Goal: Information Seeking & Learning: Learn about a topic

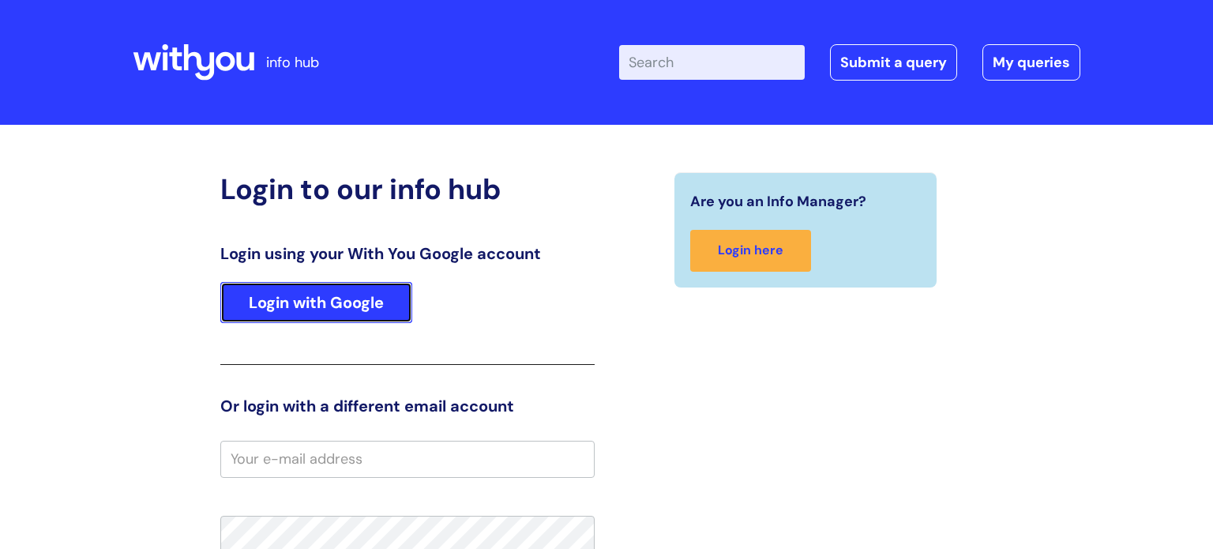
click at [366, 297] on link "Login with Google" at bounding box center [316, 302] width 192 height 41
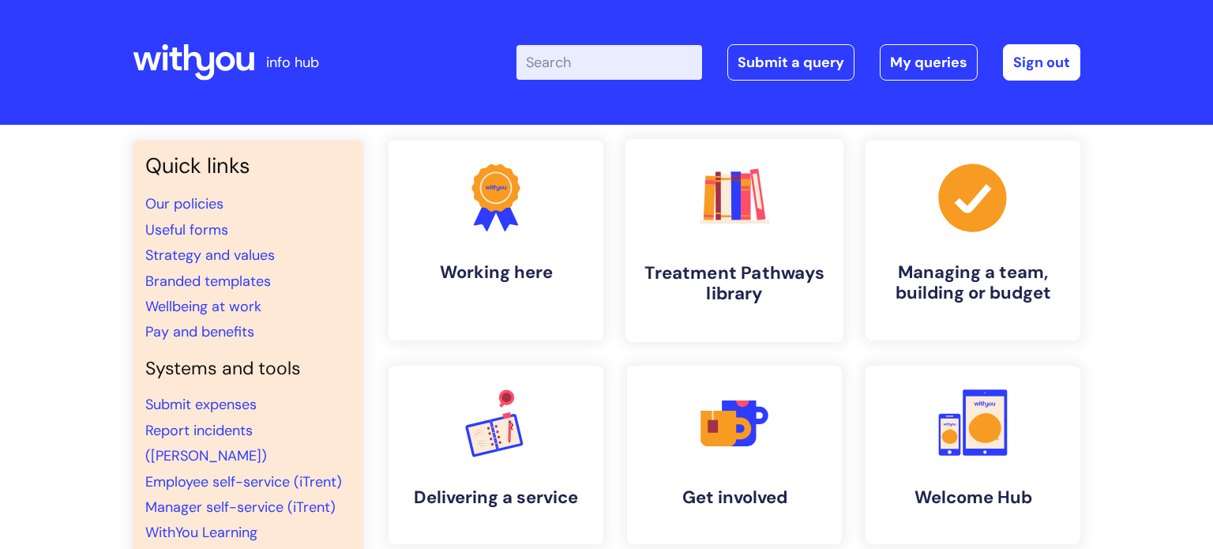
click at [727, 253] on link ".cls-1{fill:#f89b22;}.cls-1,.cls-2,.cls-3,.cls-4,.cls-5,.cls-6,.cls-7{stroke-wi…" at bounding box center [734, 240] width 218 height 203
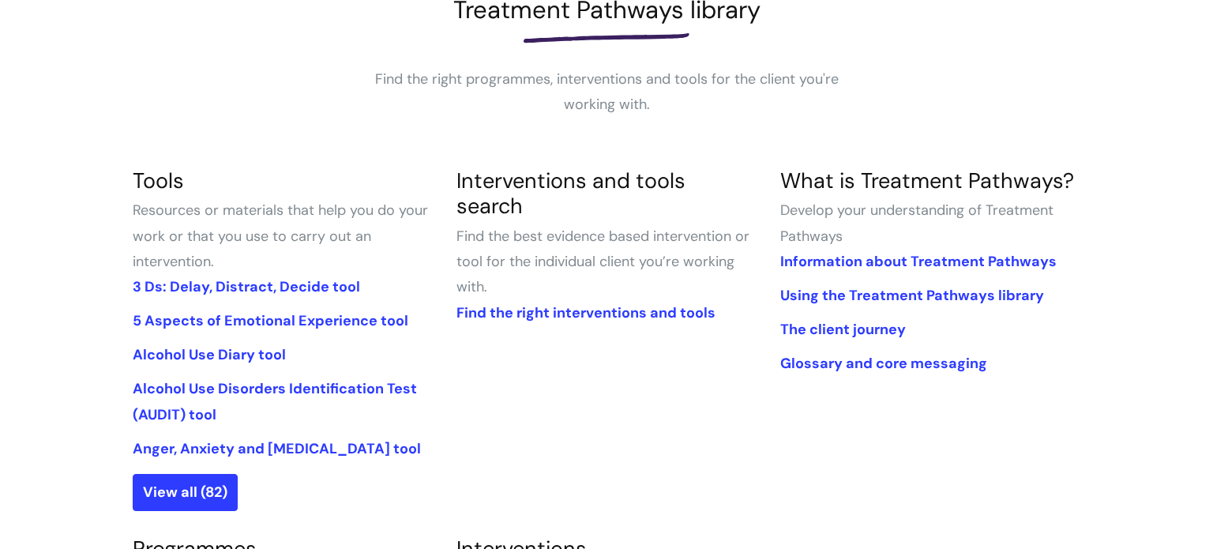
scroll to position [261, 0]
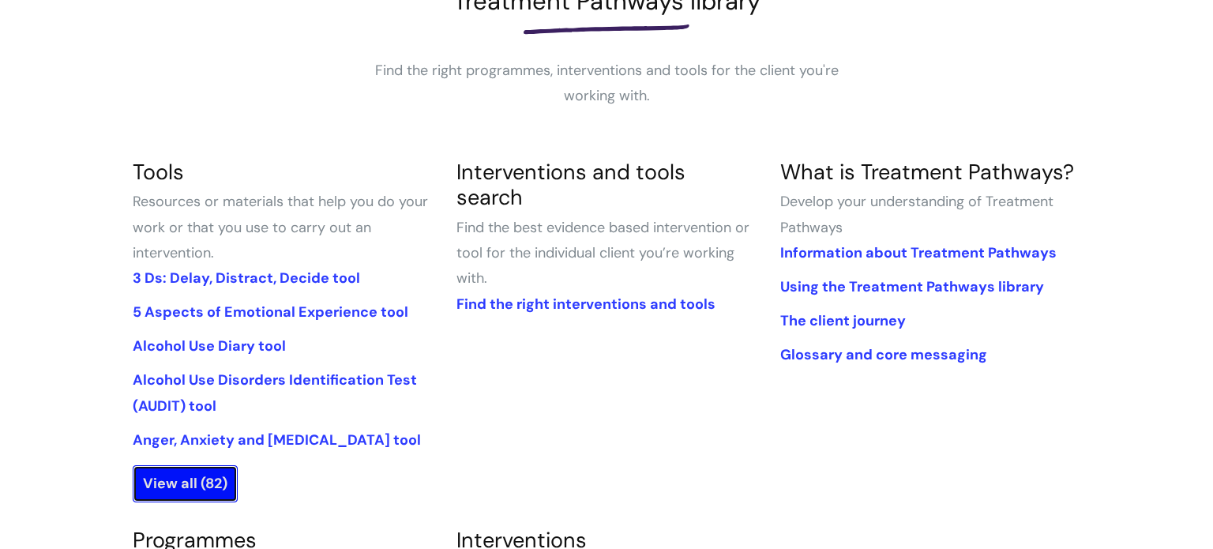
click at [160, 488] on link "View all (82)" at bounding box center [185, 483] width 105 height 36
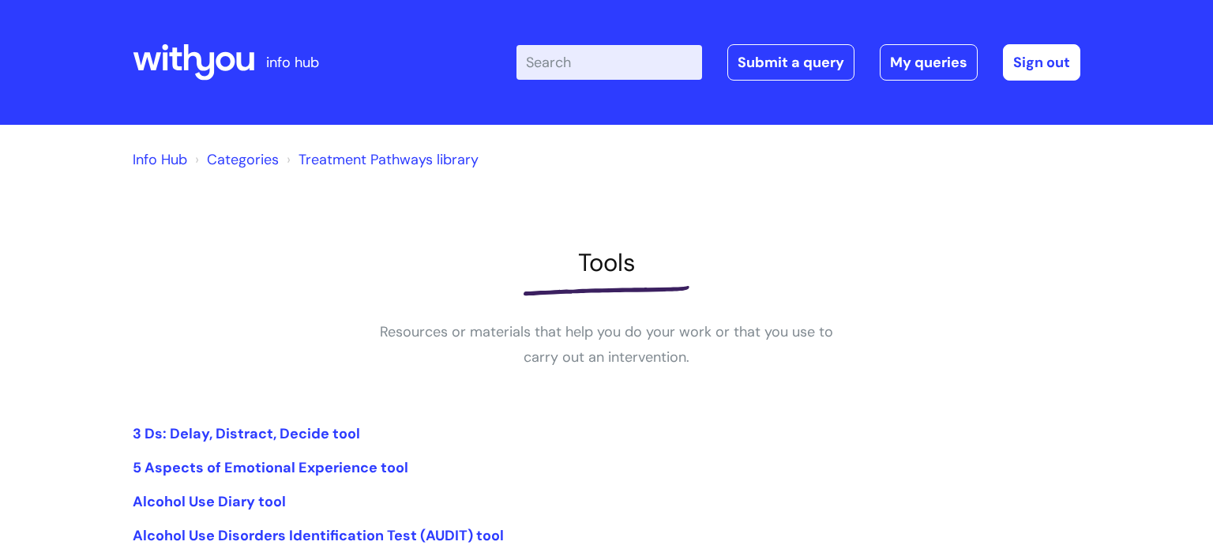
click at [553, 51] on input "Enter your search term here..." at bounding box center [609, 62] width 186 height 35
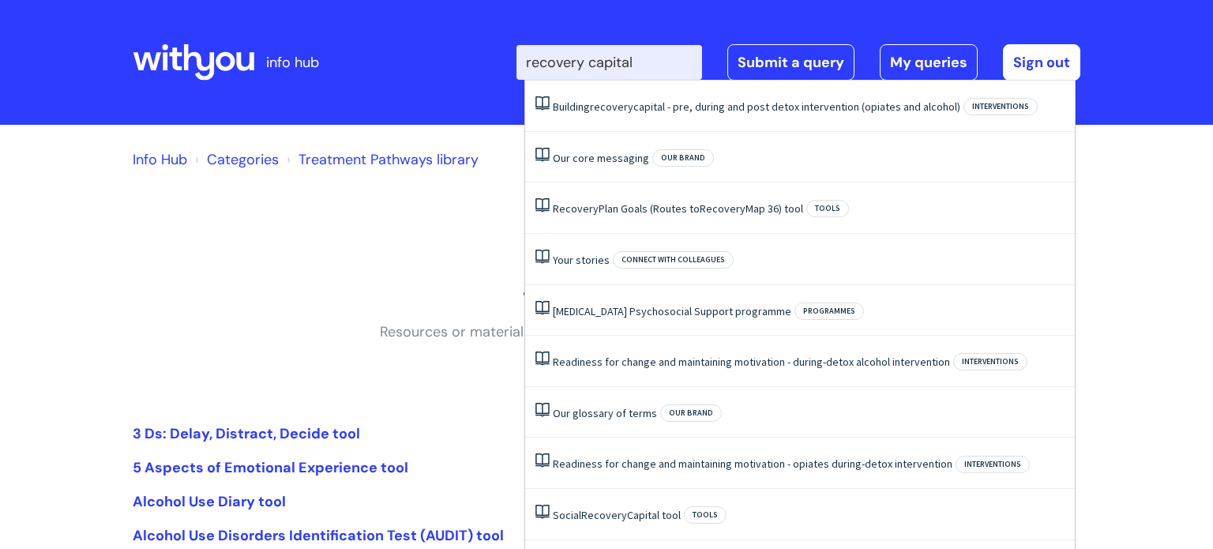
type input "recovery capital"
click button "Search" at bounding box center [0, 0] width 0 height 0
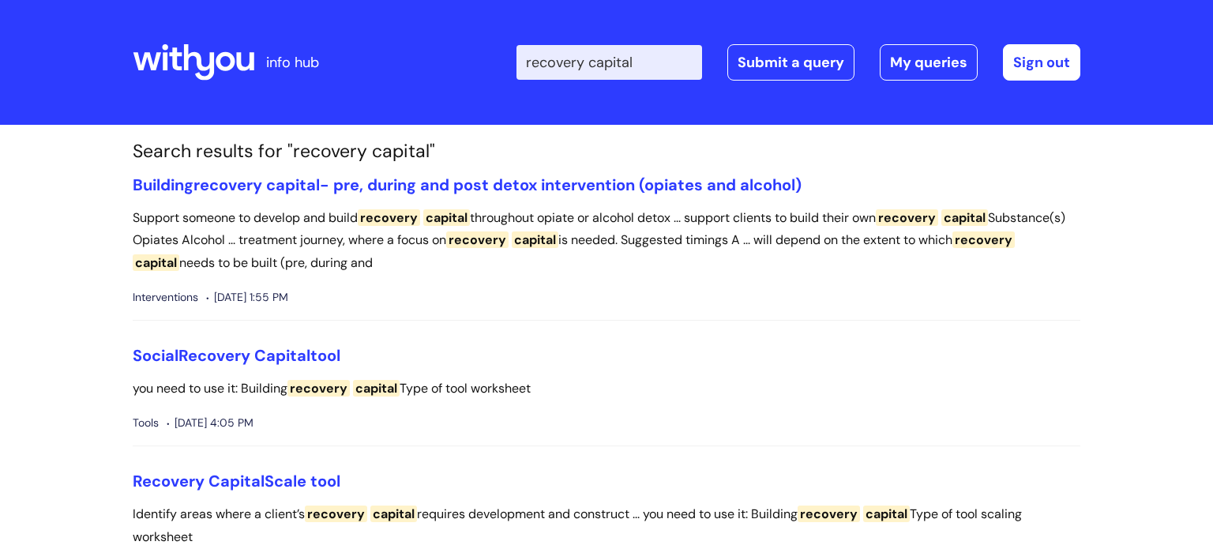
drag, startPoint x: 670, startPoint y: 58, endPoint x: 467, endPoint y: 69, distance: 203.2
click at [478, 72] on div "Enter your search term here... recovery capital Search Submit a query My querie…" at bounding box center [724, 62] width 712 height 93
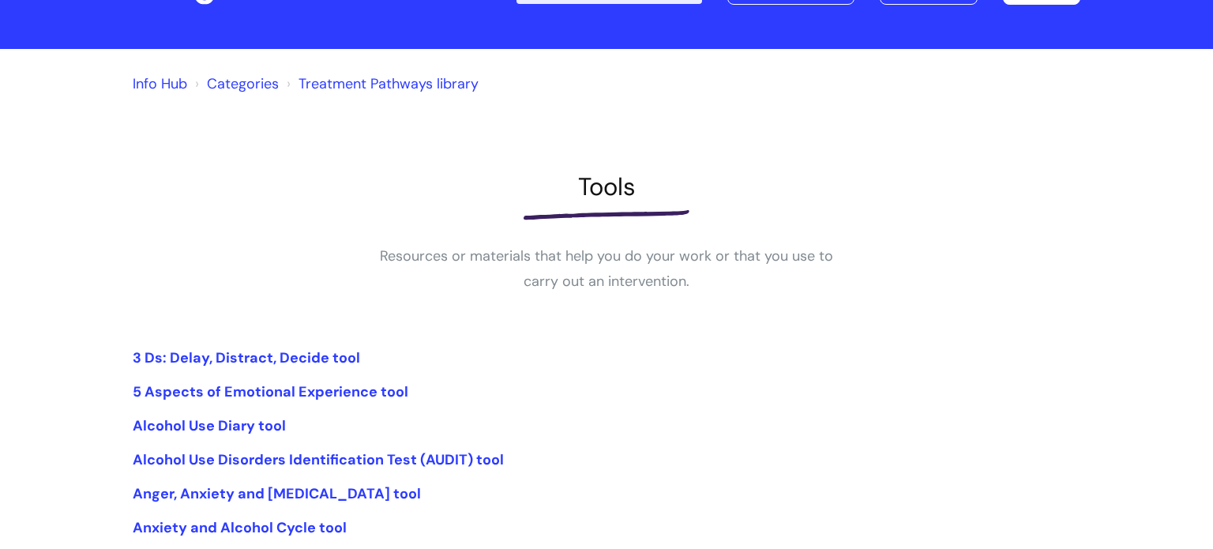
scroll to position [296, 0]
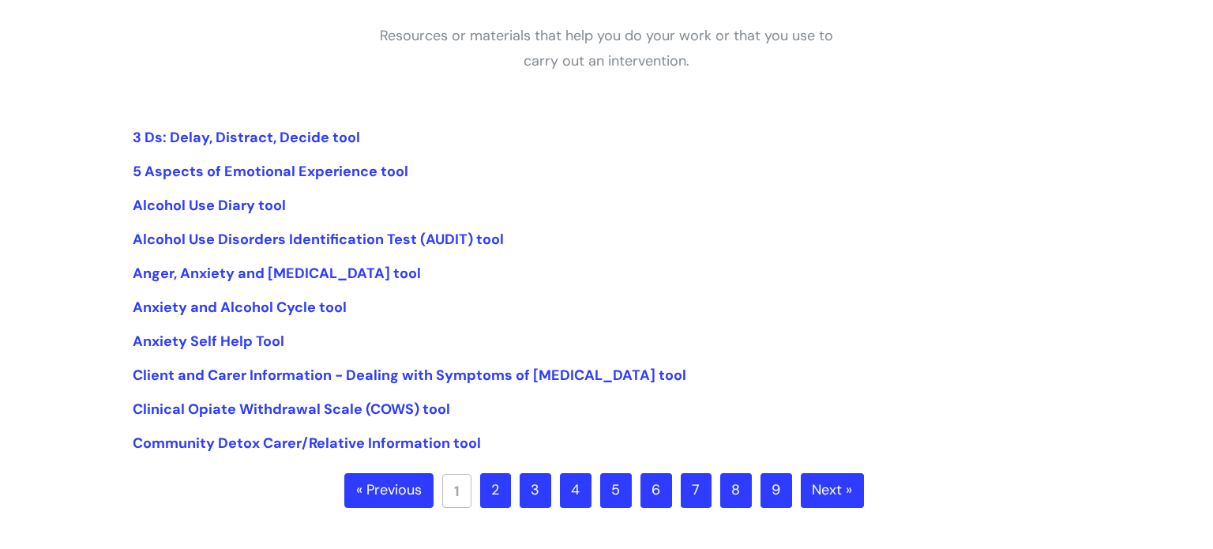
click at [496, 486] on link "2" at bounding box center [495, 490] width 31 height 35
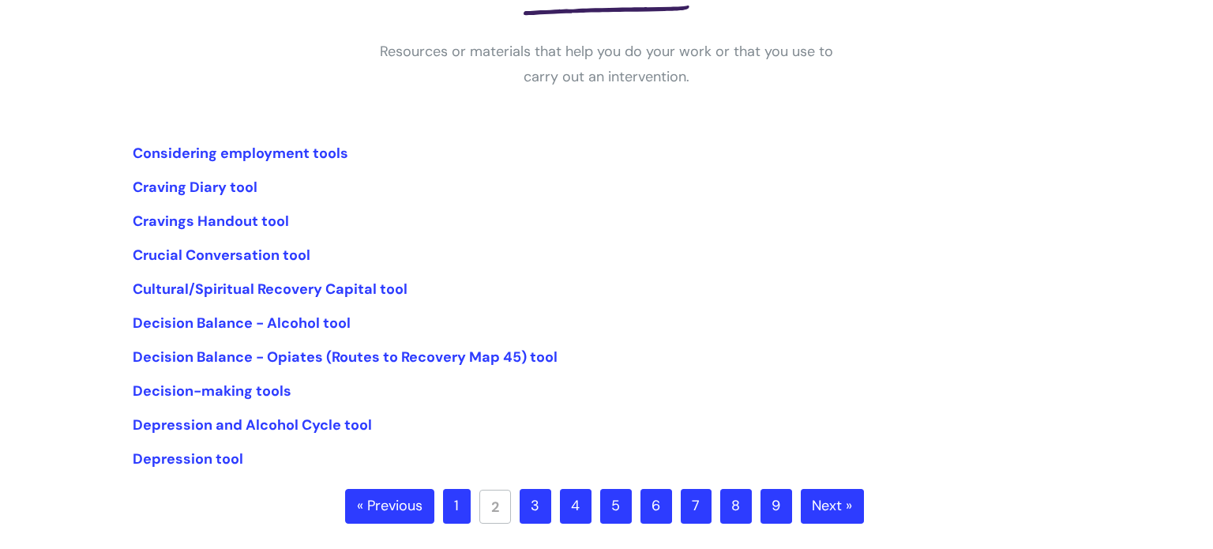
scroll to position [324, 0]
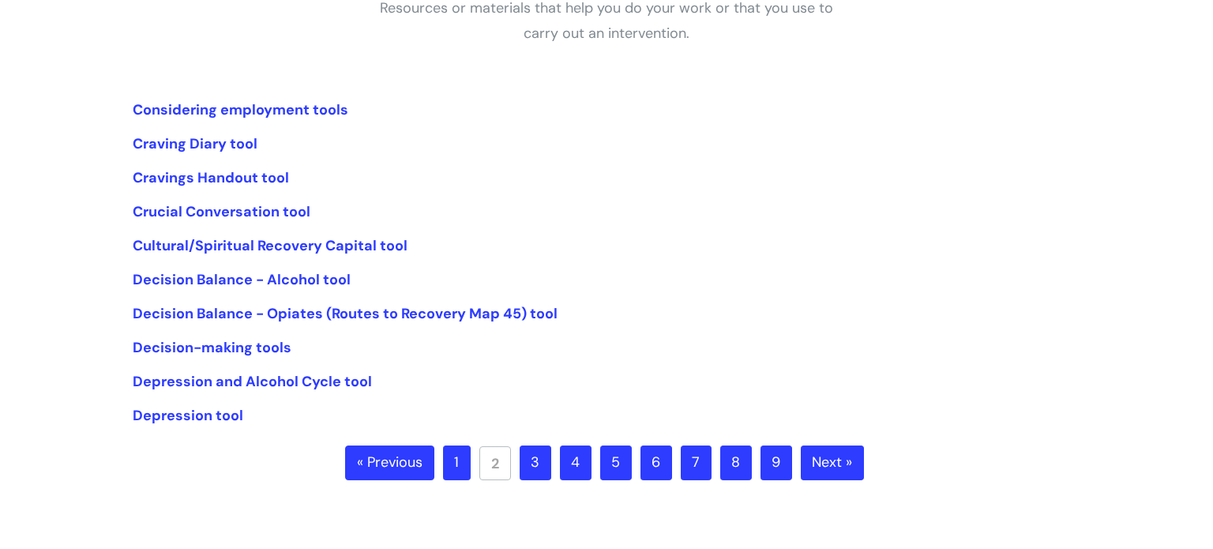
drag, startPoint x: 531, startPoint y: 473, endPoint x: 528, endPoint y: 461, distance: 12.1
click at [531, 473] on link "3" at bounding box center [535, 462] width 32 height 35
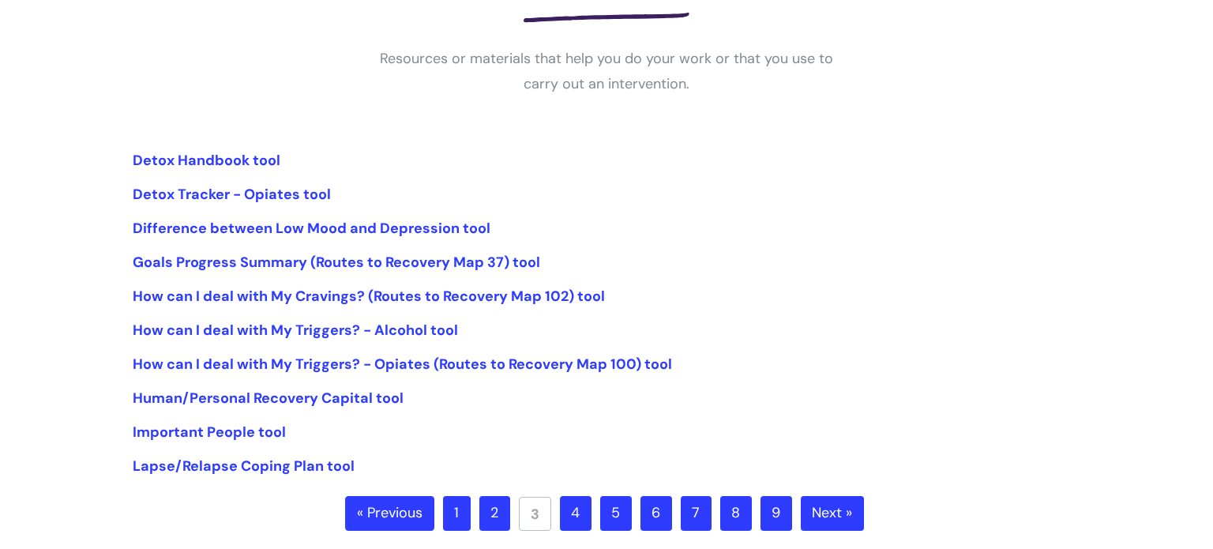
scroll to position [303, 0]
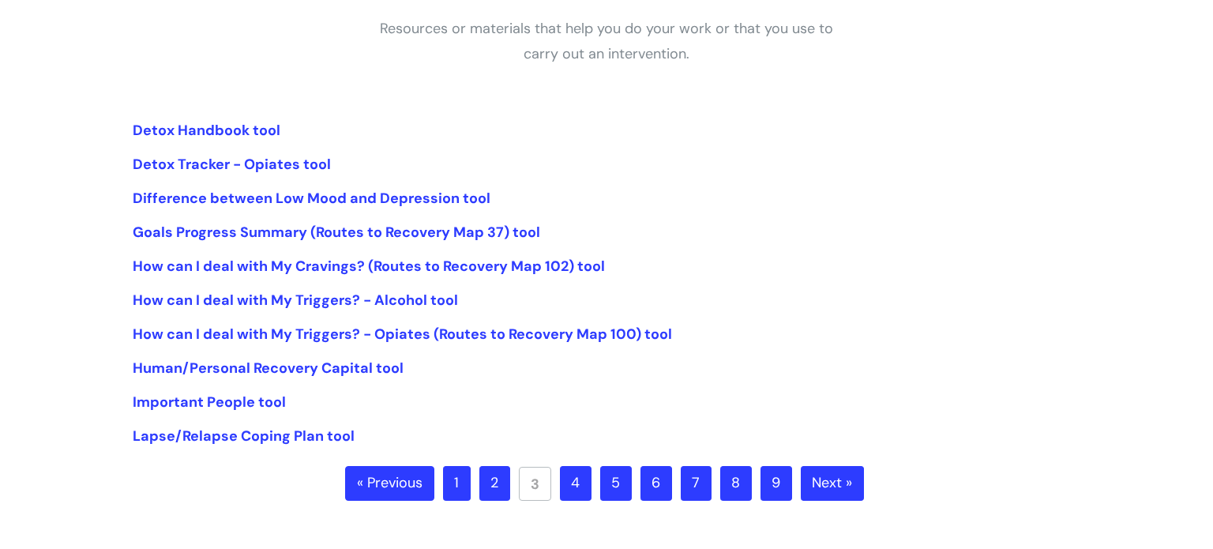
click at [572, 491] on link "4" at bounding box center [576, 483] width 32 height 35
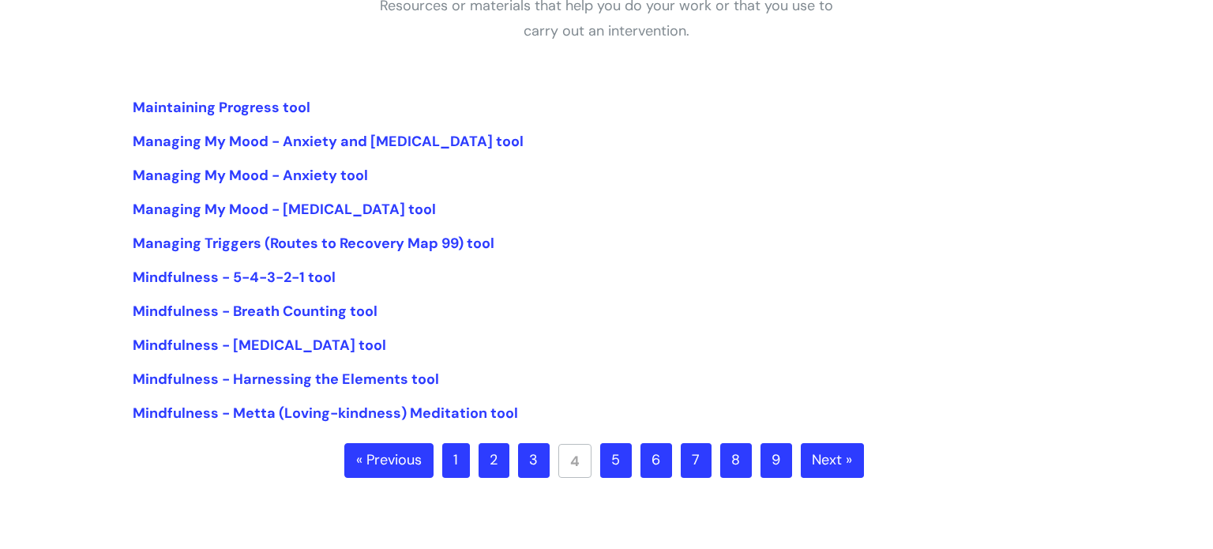
scroll to position [363, 0]
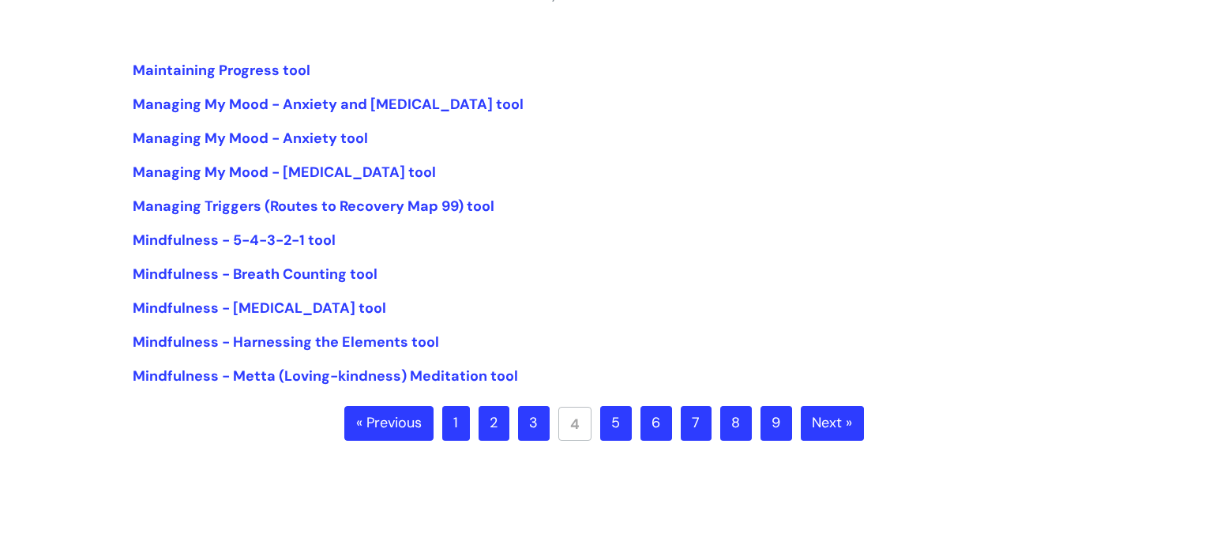
click at [619, 421] on link "5" at bounding box center [616, 423] width 32 height 35
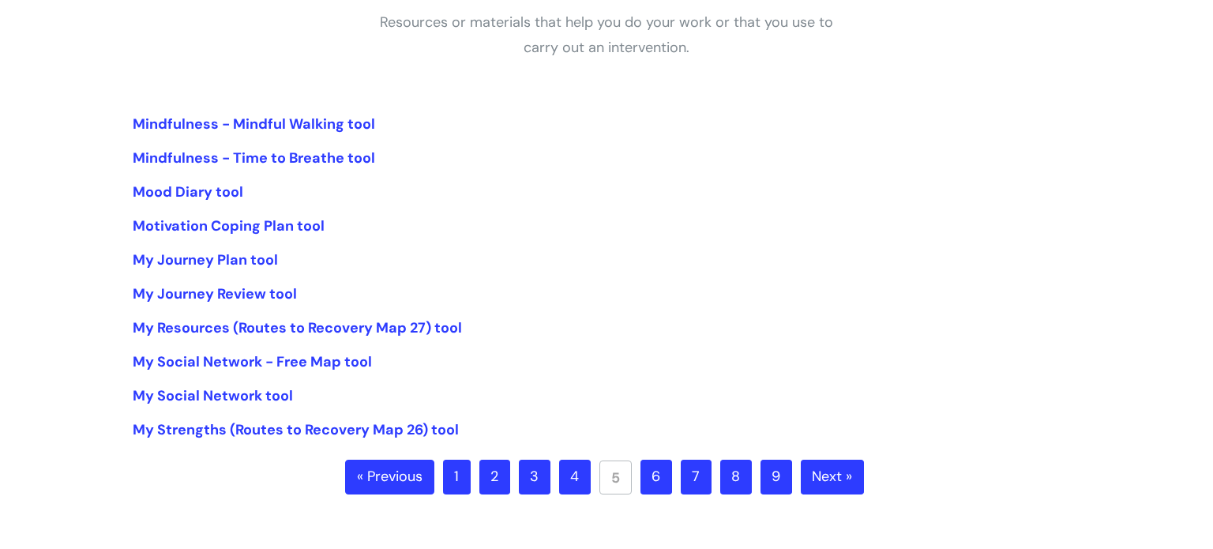
scroll to position [395, 0]
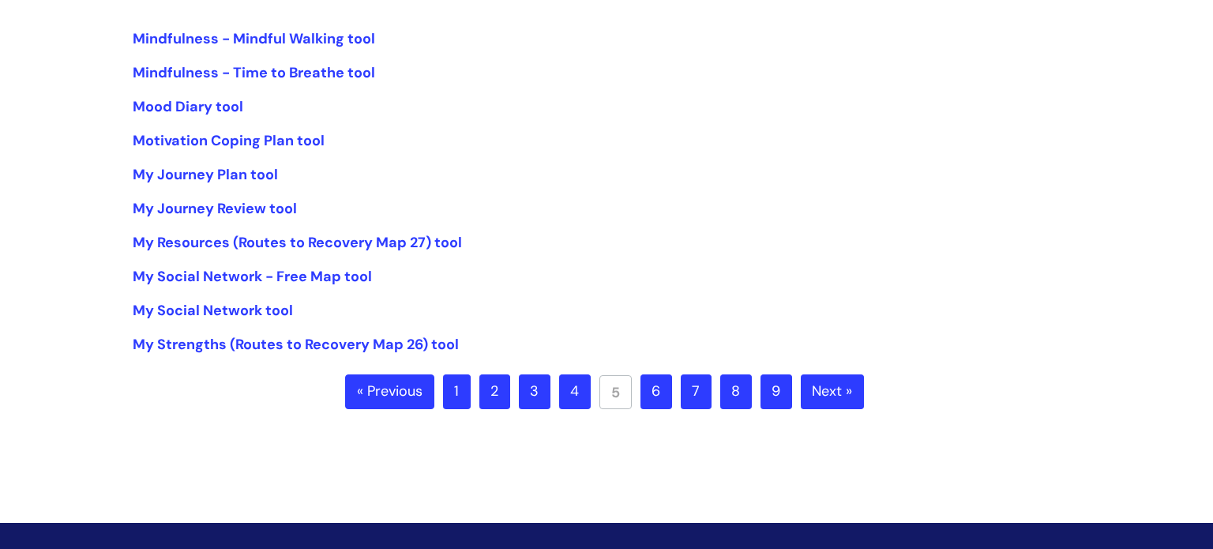
click at [648, 396] on link "6" at bounding box center [656, 391] width 32 height 35
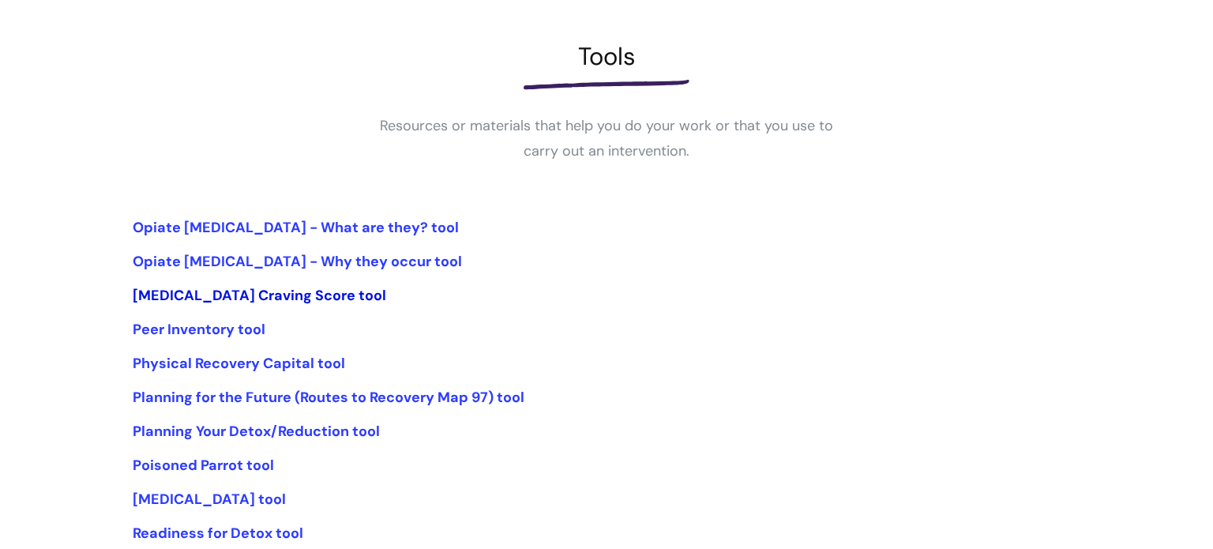
scroll to position [208, 0]
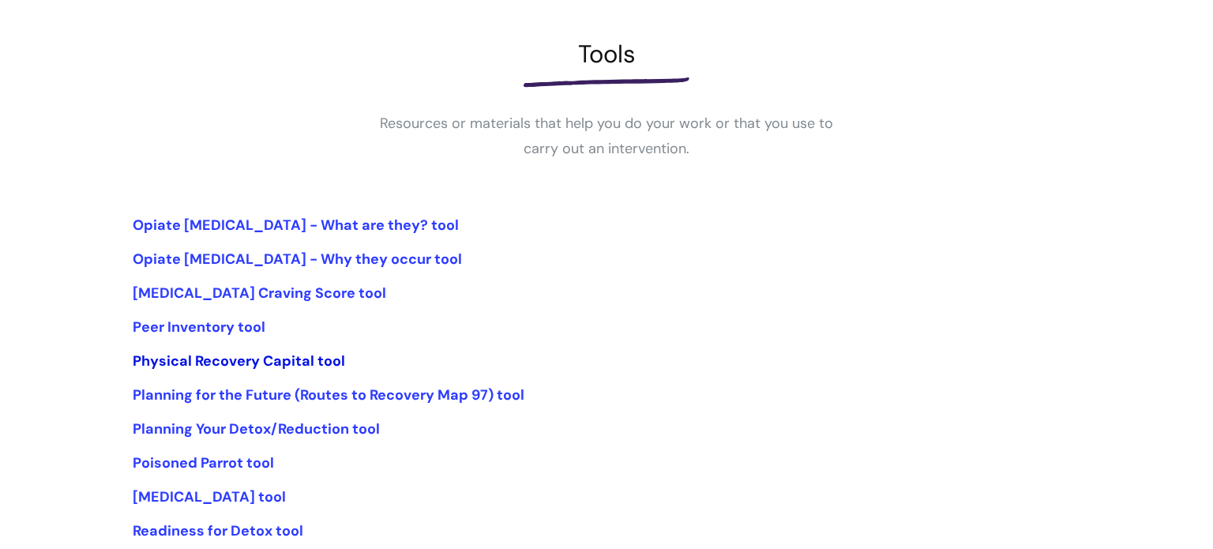
click at [190, 366] on link "Physical Recovery Capital tool" at bounding box center [239, 360] width 212 height 19
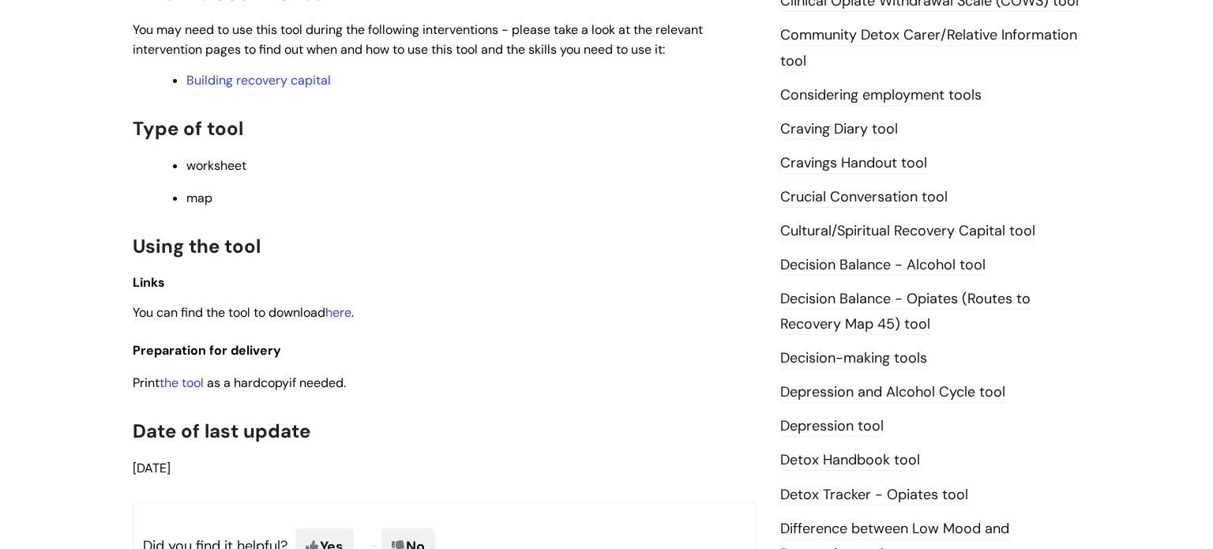
scroll to position [609, 0]
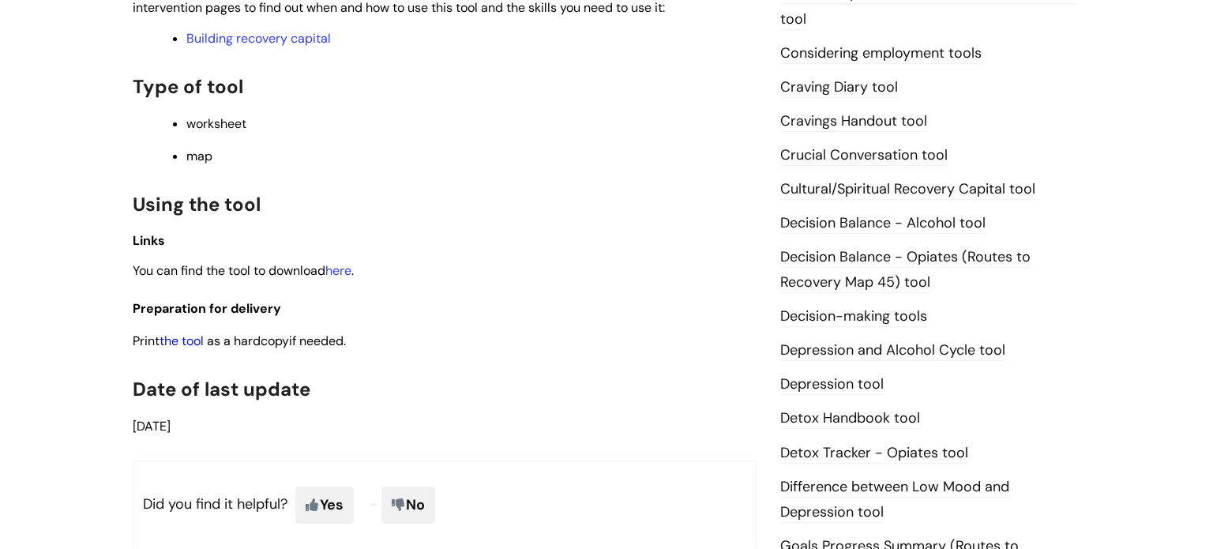
drag, startPoint x: 174, startPoint y: 347, endPoint x: 170, endPoint y: 338, distance: 10.3
click at [174, 347] on link "the tool" at bounding box center [181, 340] width 44 height 17
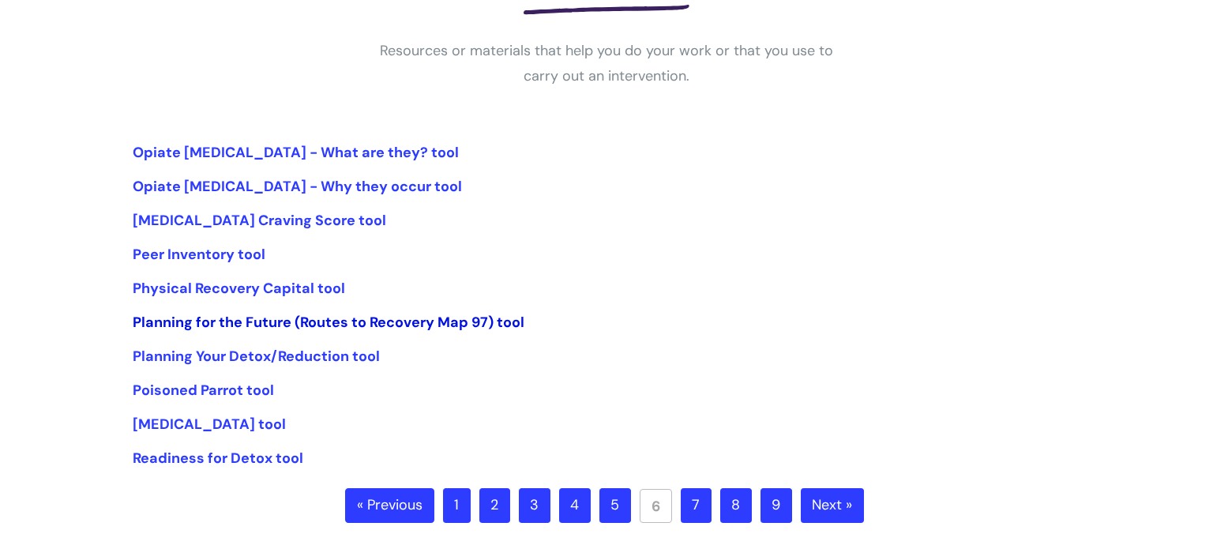
scroll to position [383, 0]
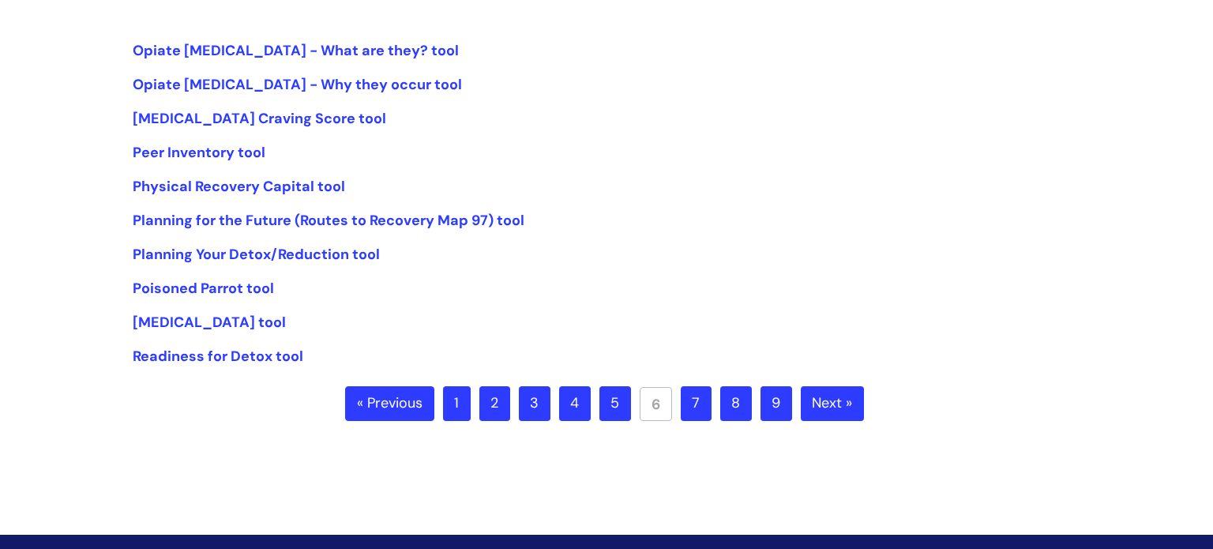
click at [694, 403] on link "7" at bounding box center [696, 403] width 31 height 35
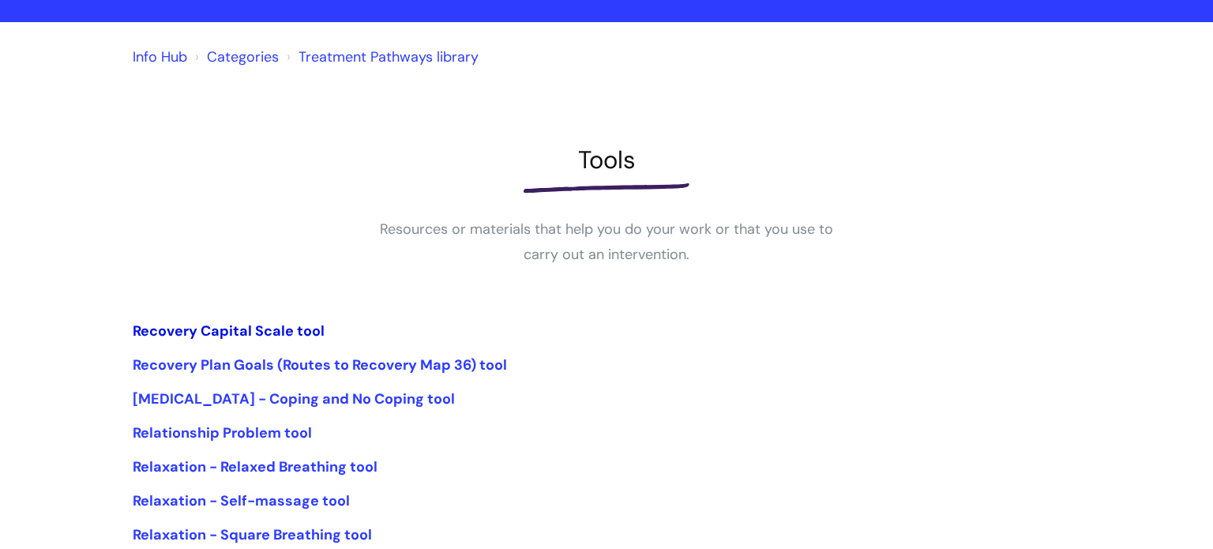
scroll to position [104, 0]
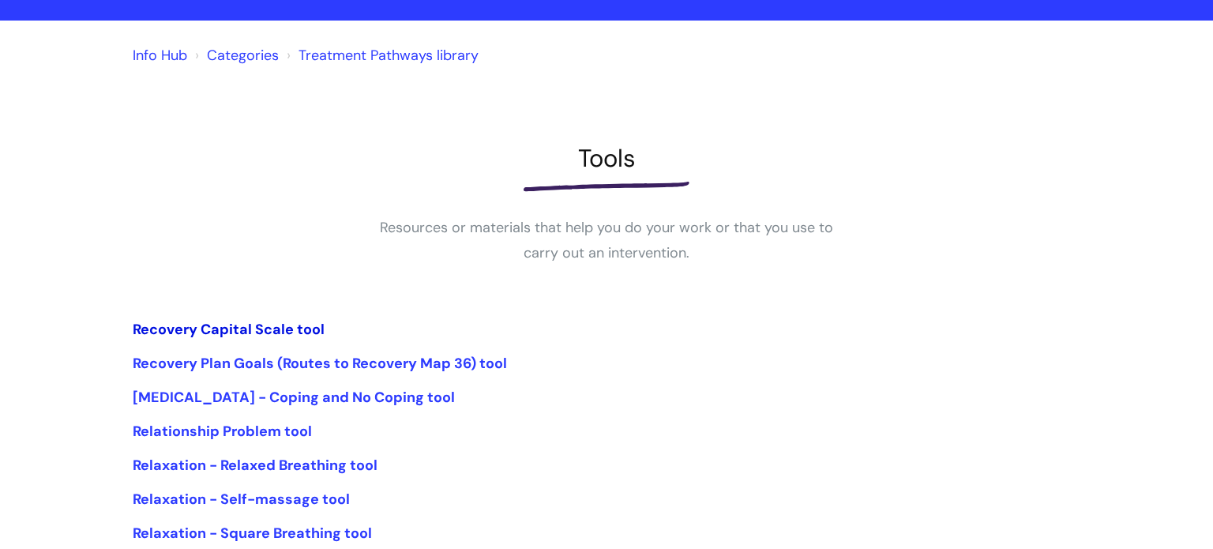
click at [214, 330] on link "Recovery Capital Scale tool" at bounding box center [229, 329] width 192 height 19
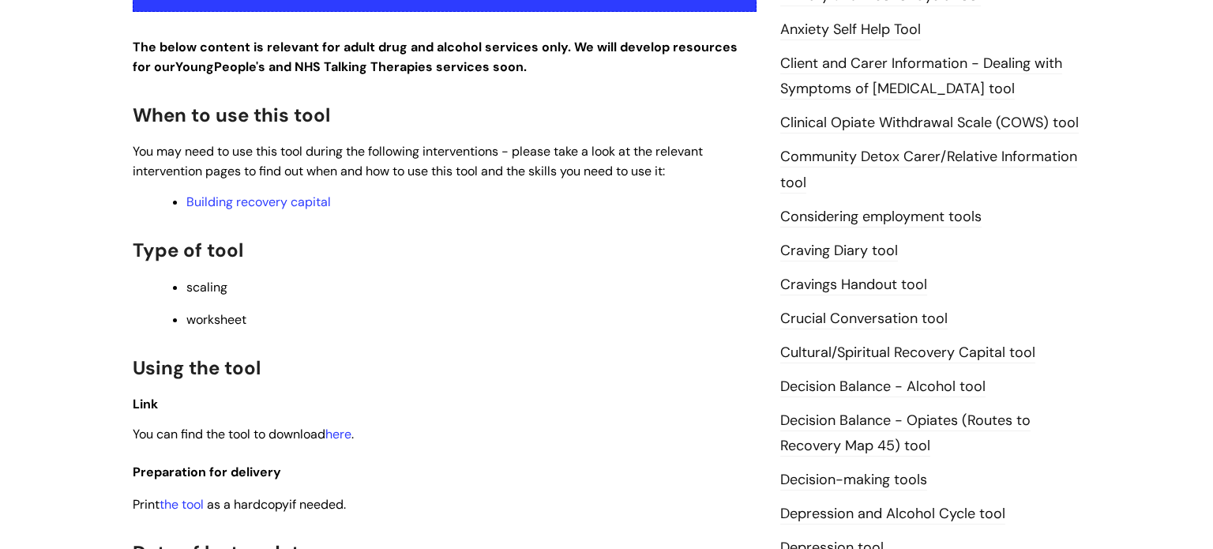
scroll to position [704, 0]
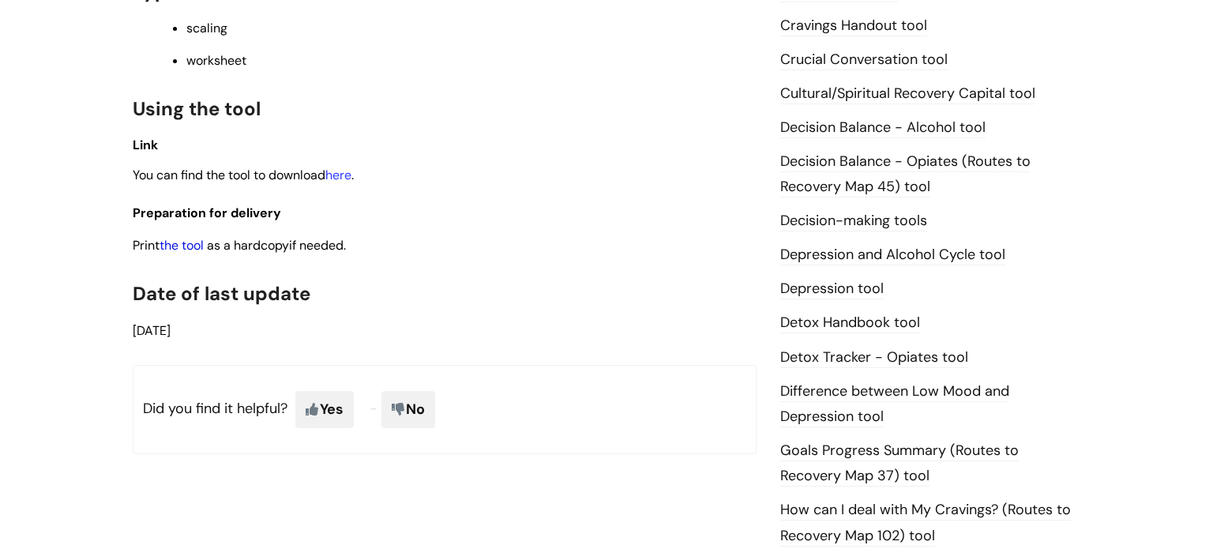
click at [173, 248] on link "the tool" at bounding box center [181, 245] width 44 height 17
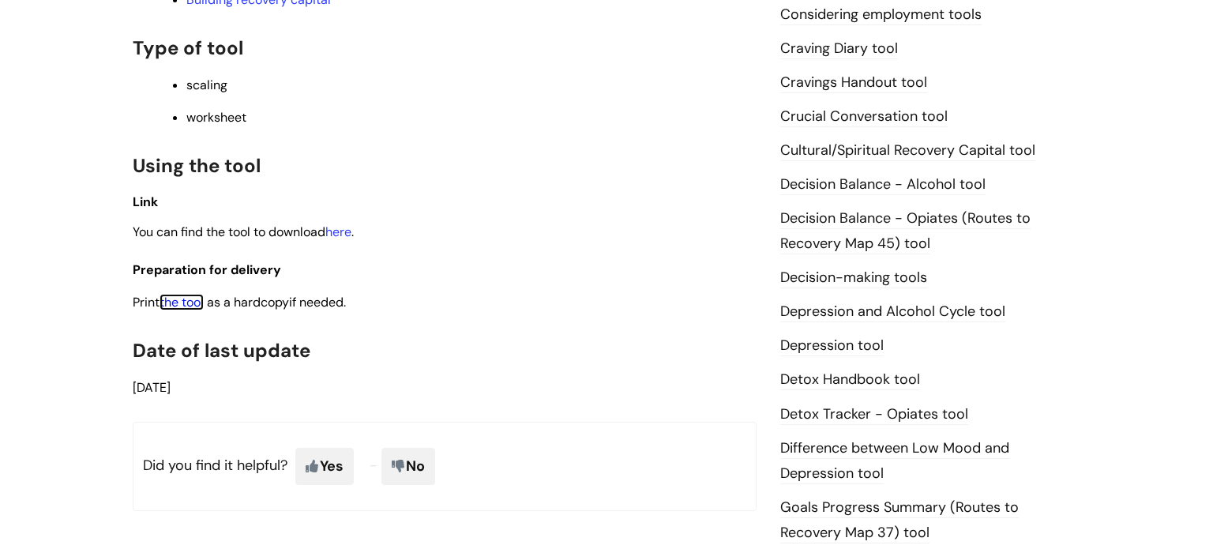
scroll to position [1178, 0]
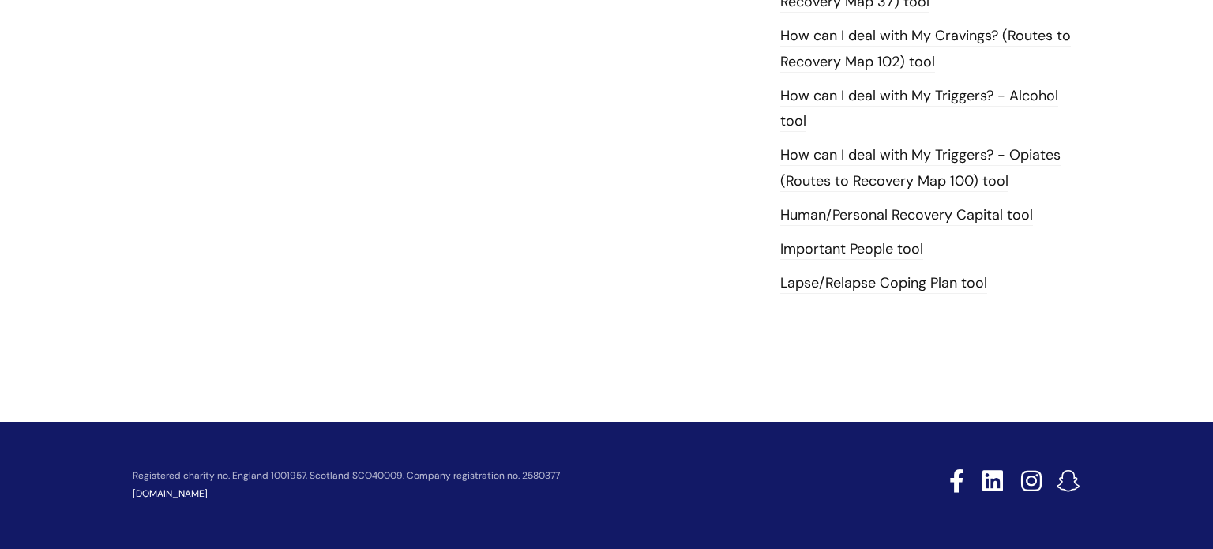
click at [872, 212] on link "Human/Personal Recovery Capital tool" at bounding box center [906, 215] width 253 height 21
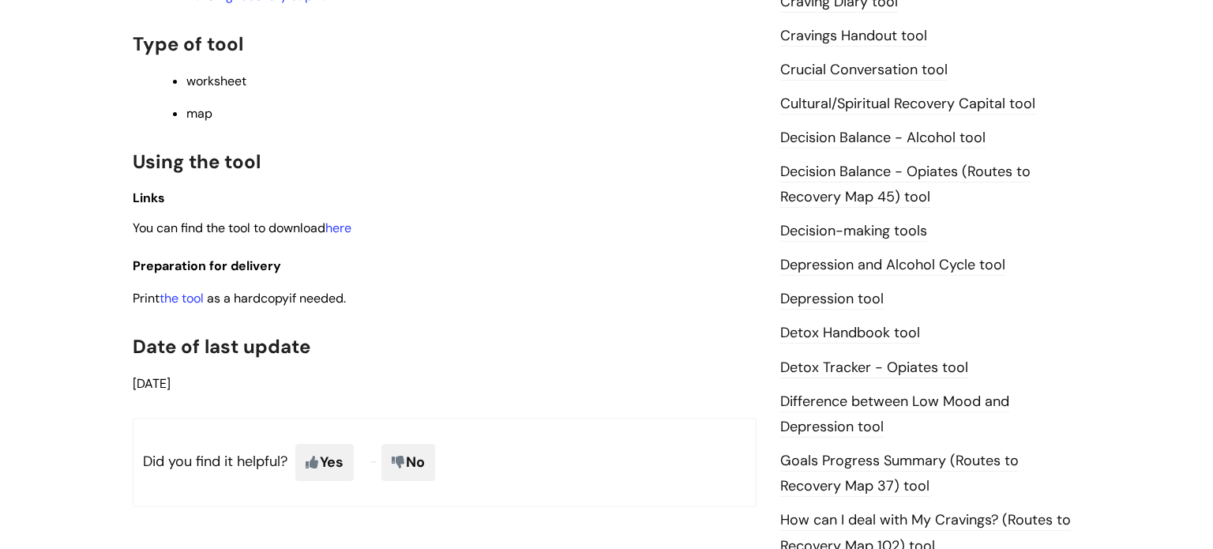
scroll to position [786, 0]
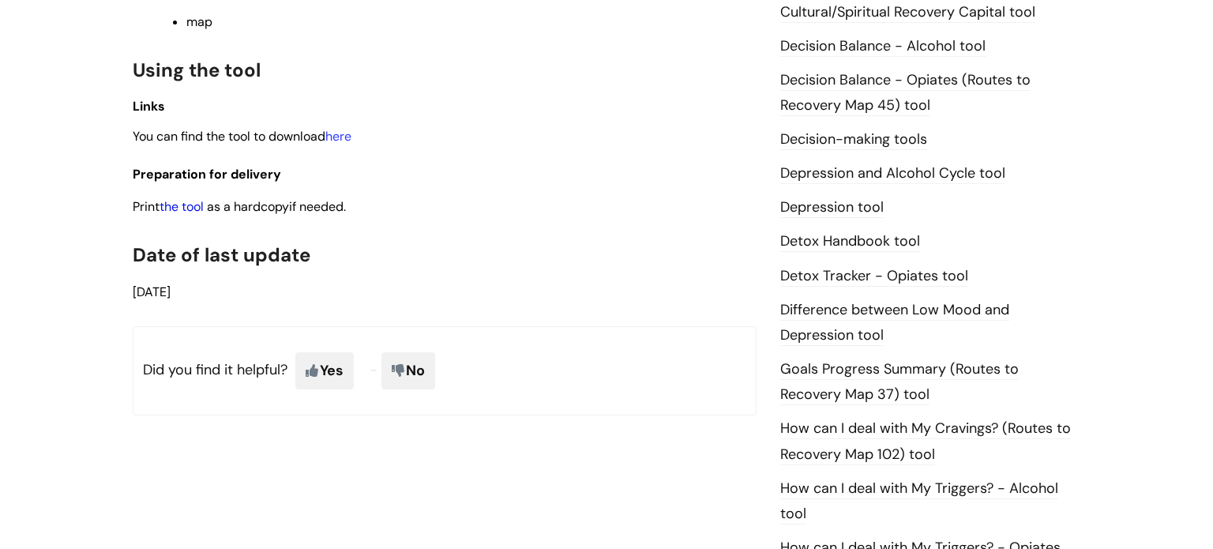
click at [193, 209] on link "the tool" at bounding box center [181, 206] width 44 height 17
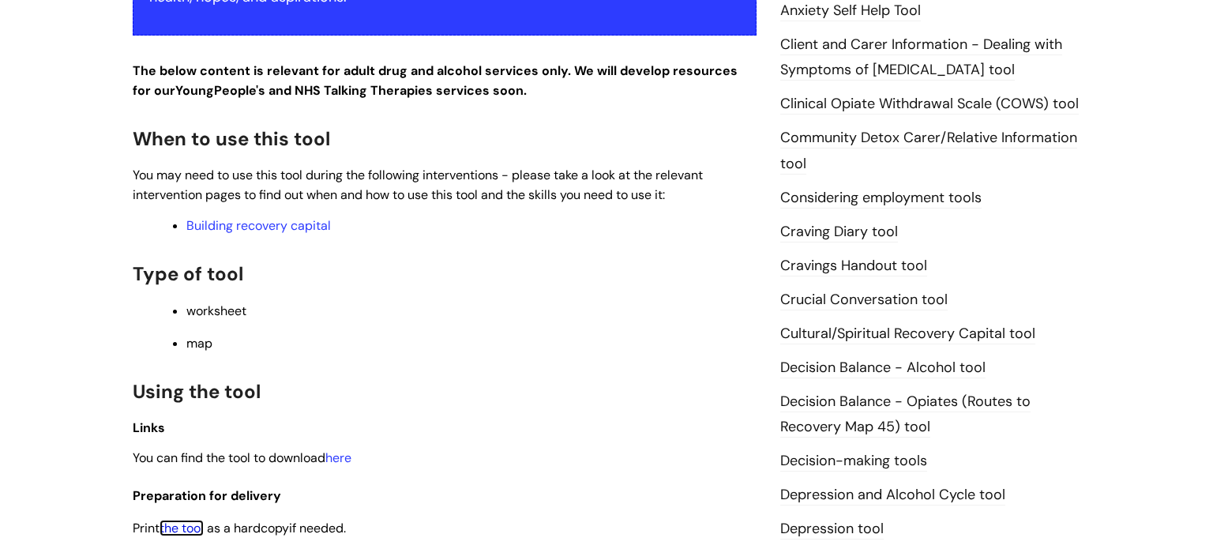
scroll to position [414, 0]
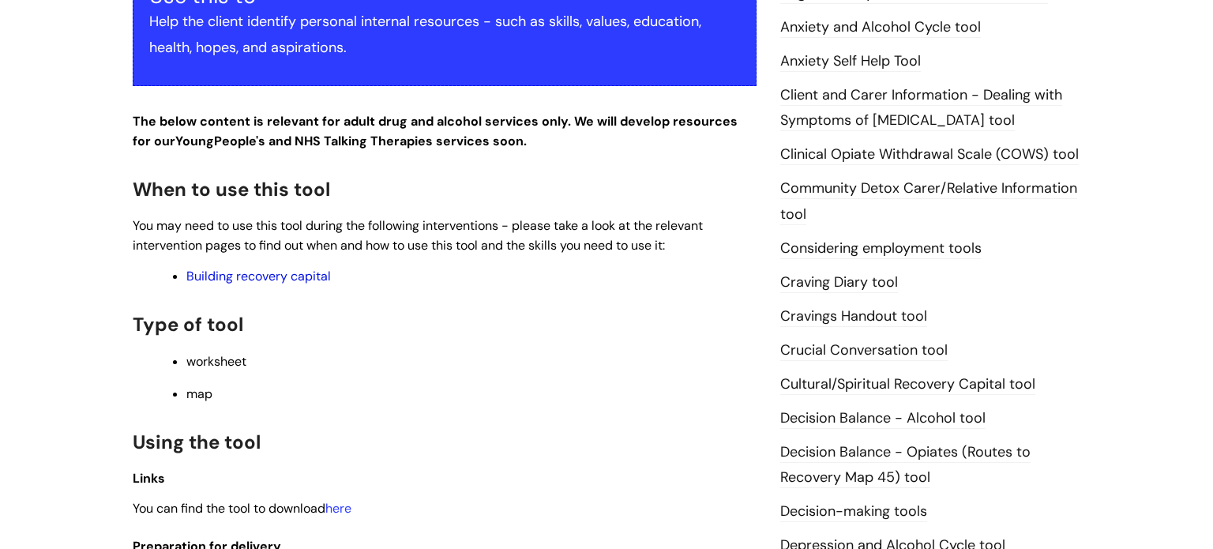
click at [220, 284] on link "Building recovery capital" at bounding box center [258, 276] width 144 height 17
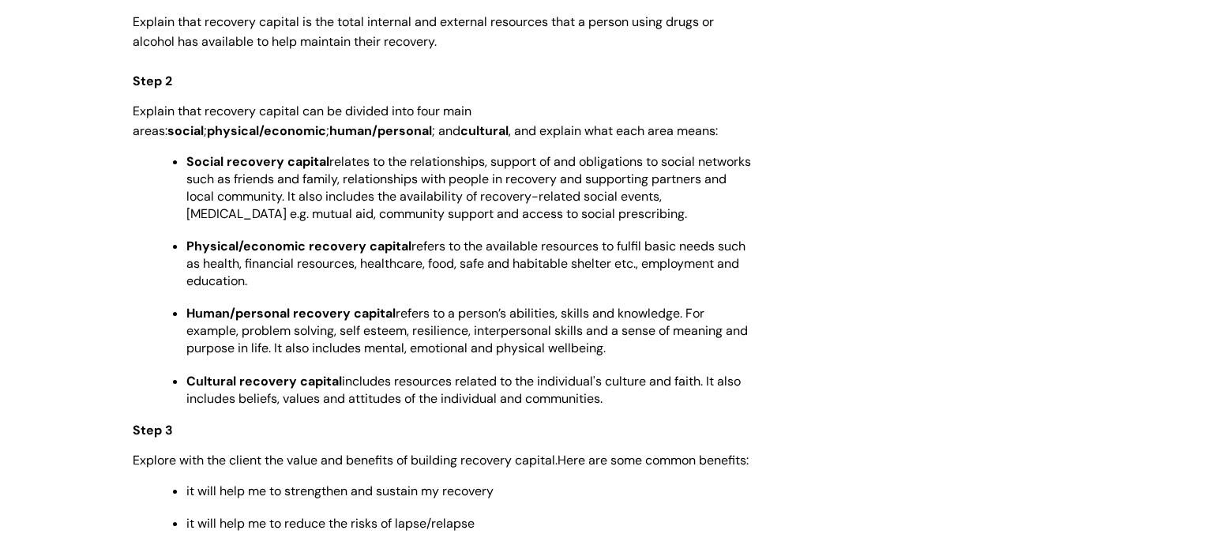
scroll to position [2179, 0]
